Goal: Task Accomplishment & Management: Complete application form

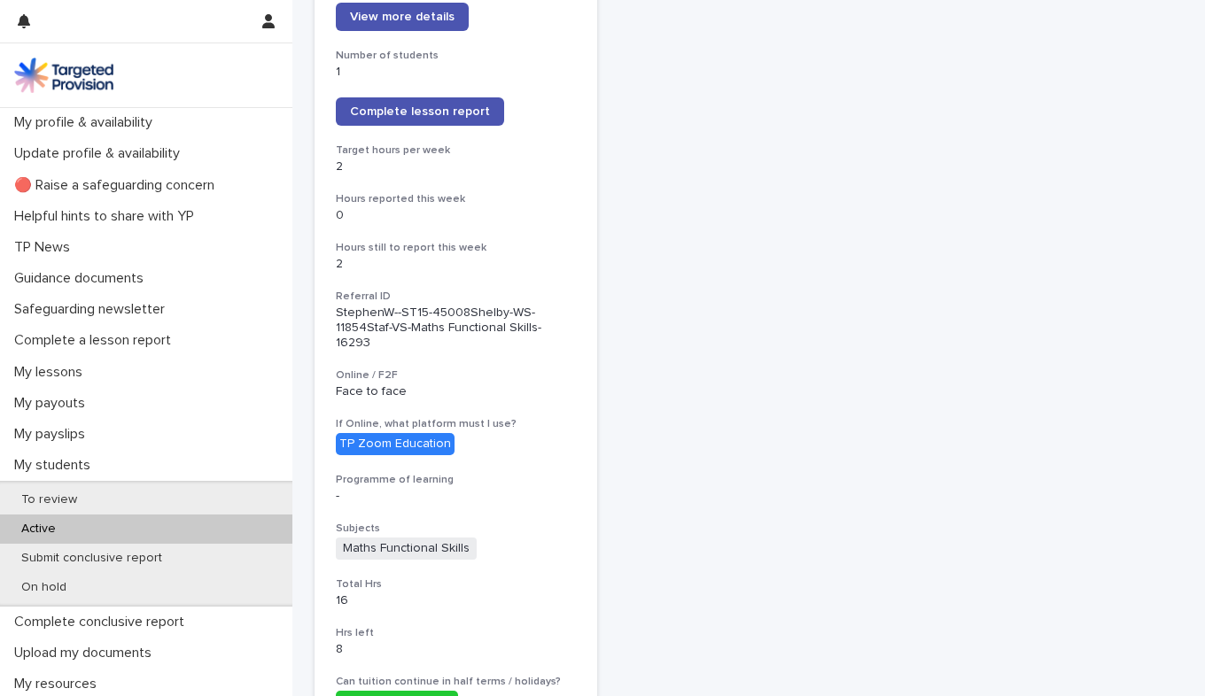
scroll to position [1473, 0]
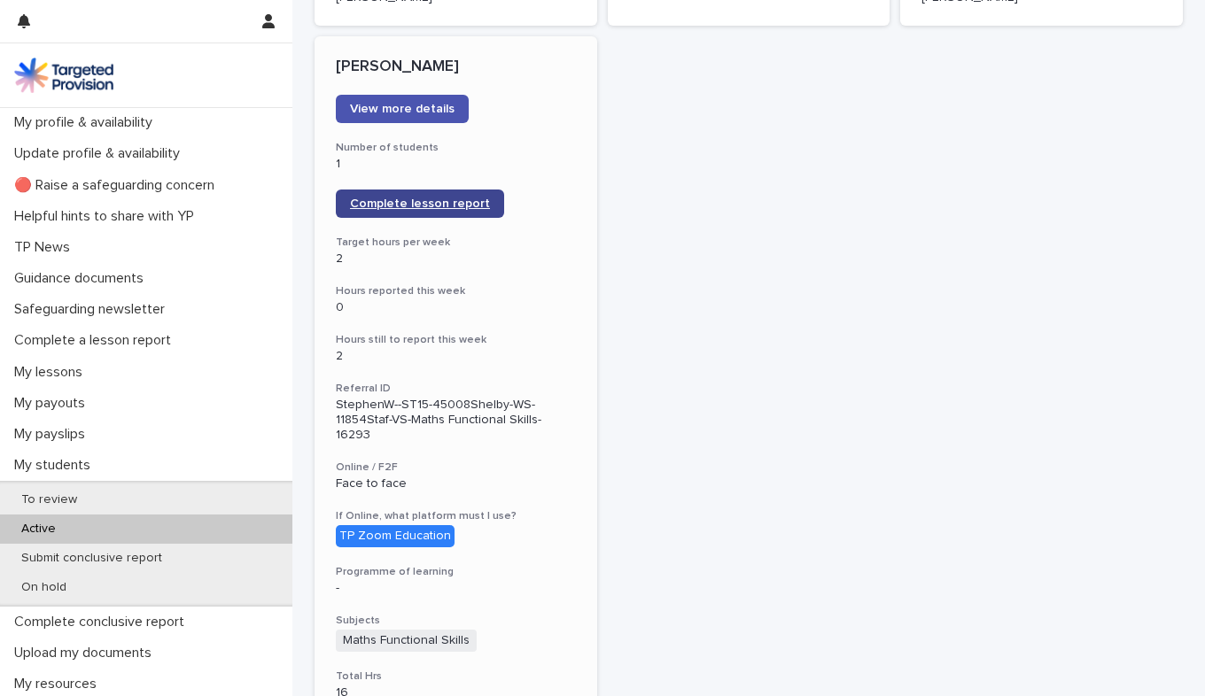
click at [416, 196] on link "Complete lesson report" at bounding box center [420, 204] width 168 height 28
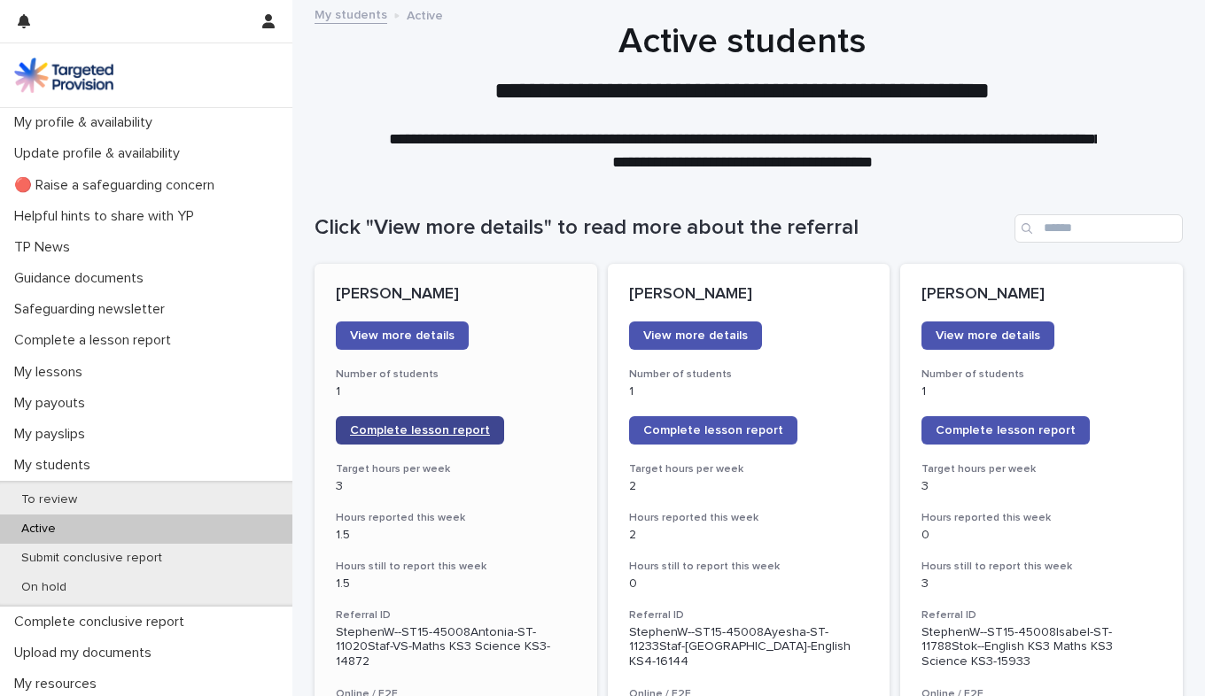
click at [424, 428] on span "Complete lesson report" at bounding box center [420, 430] width 140 height 12
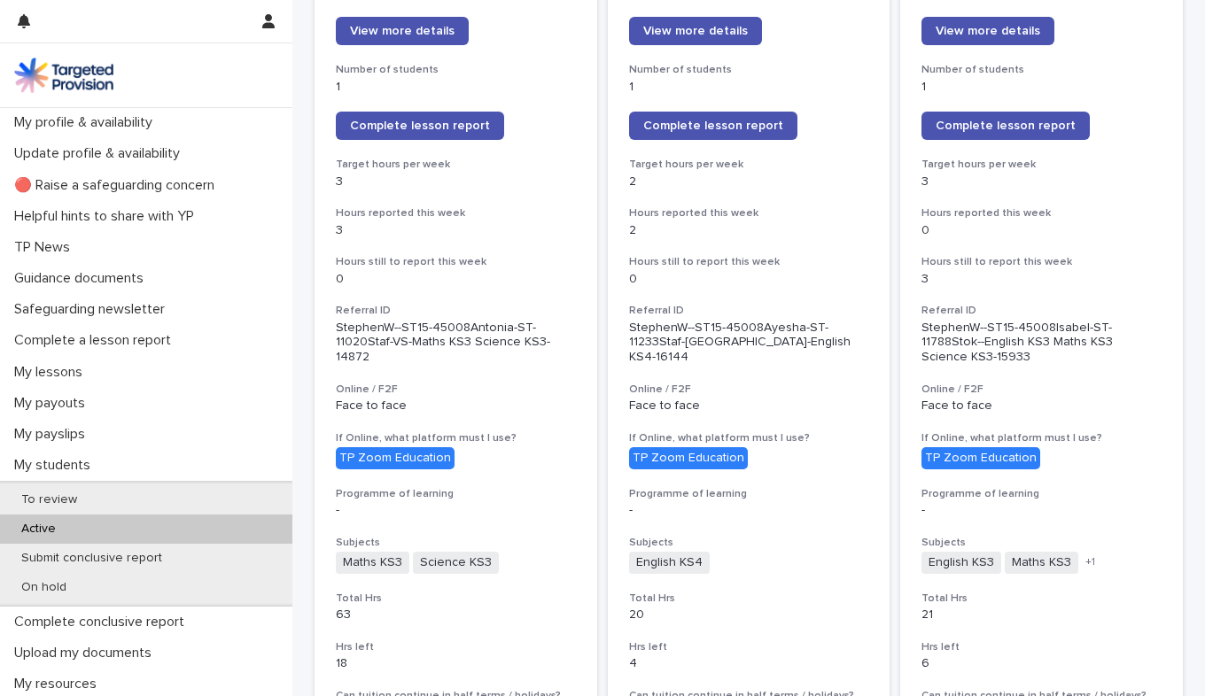
scroll to position [291, 0]
